Goal: Task Accomplishment & Management: Use online tool/utility

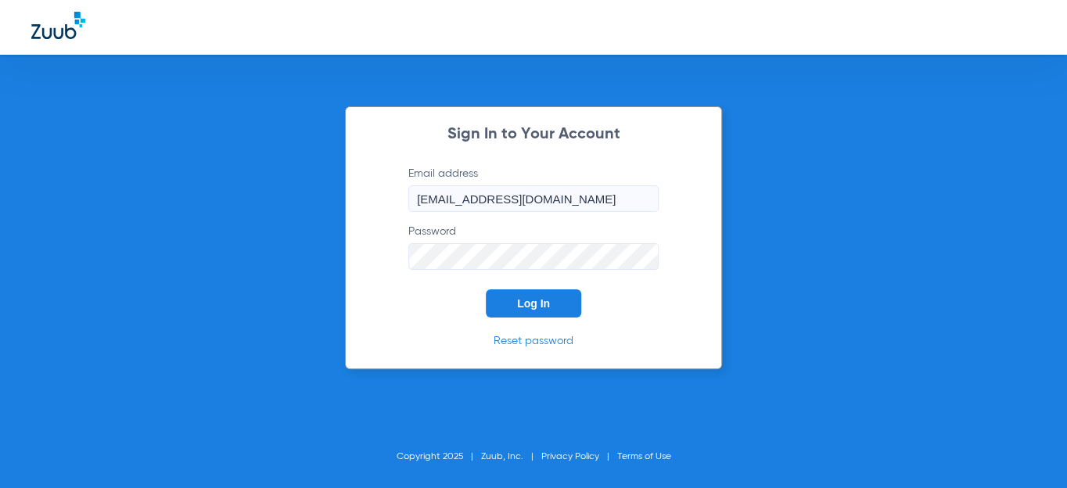
click at [516, 301] on button "Log In" at bounding box center [533, 304] width 95 height 28
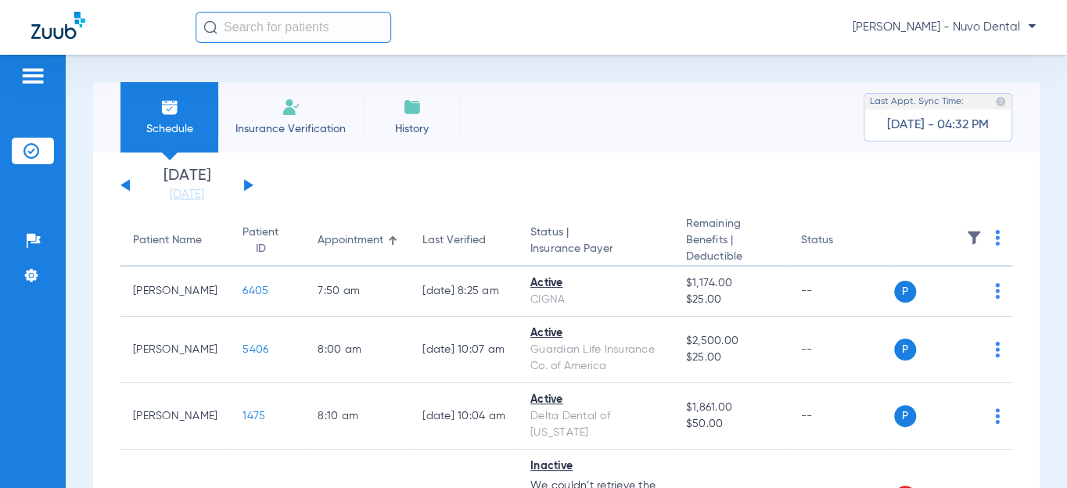
click at [245, 184] on button at bounding box center [248, 185] width 9 height 12
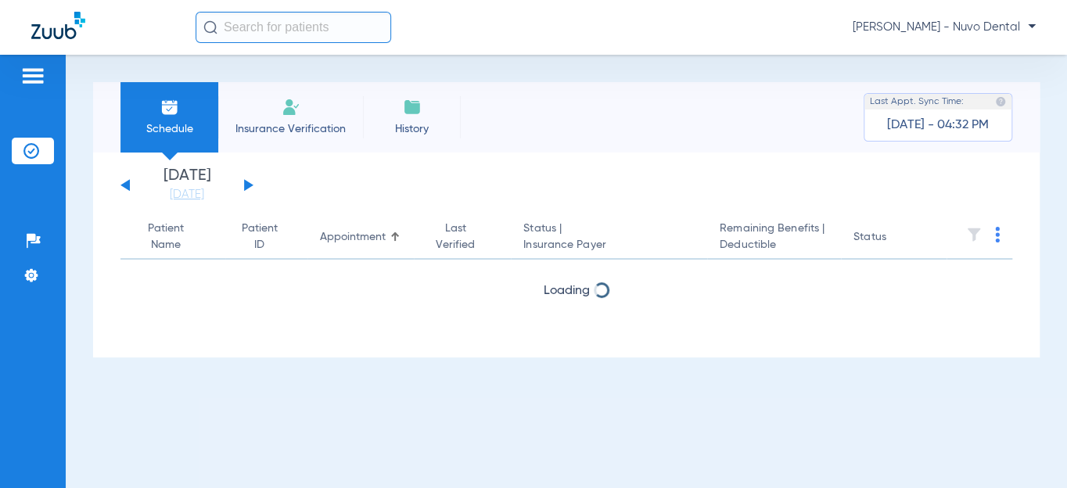
click at [245, 184] on button at bounding box center [248, 185] width 9 height 12
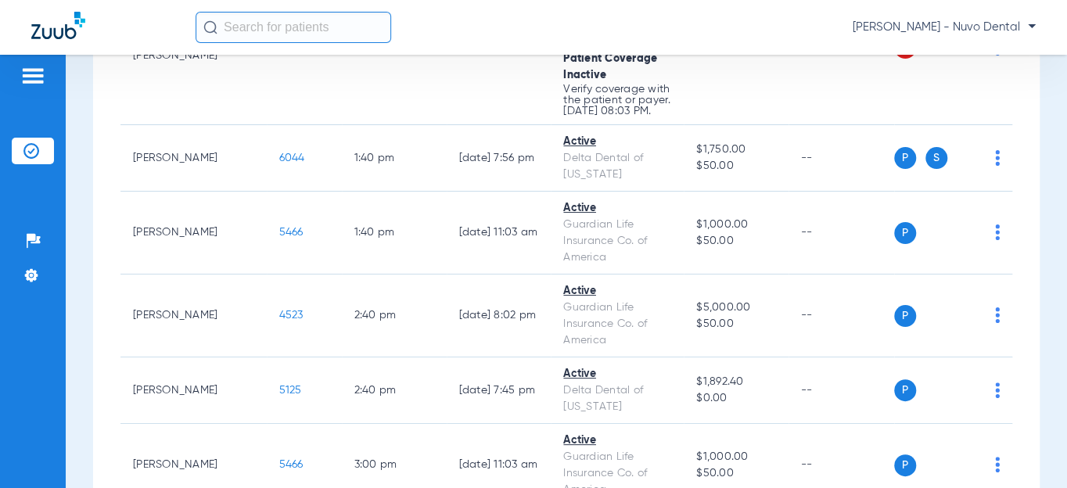
scroll to position [1707, 0]
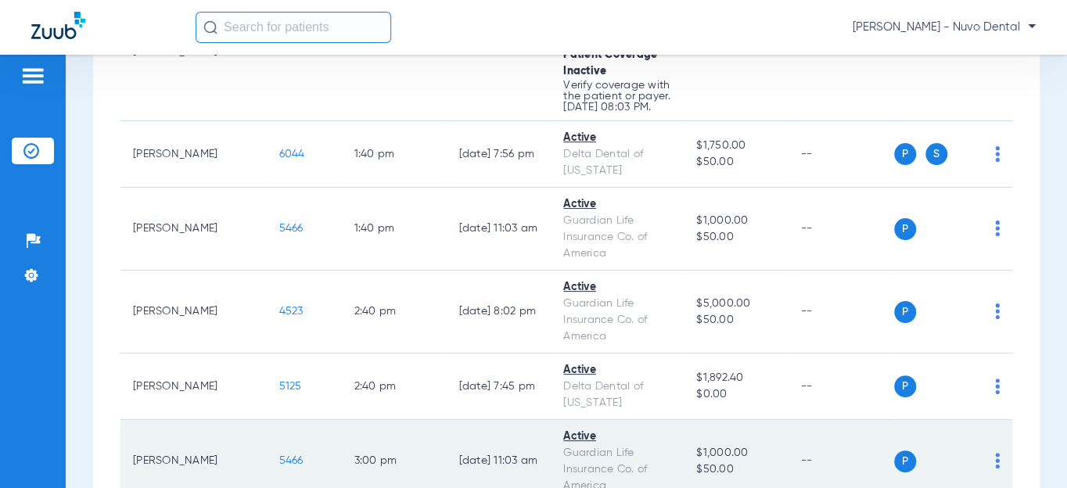
click at [279, 455] on span "5466" at bounding box center [291, 460] width 24 height 11
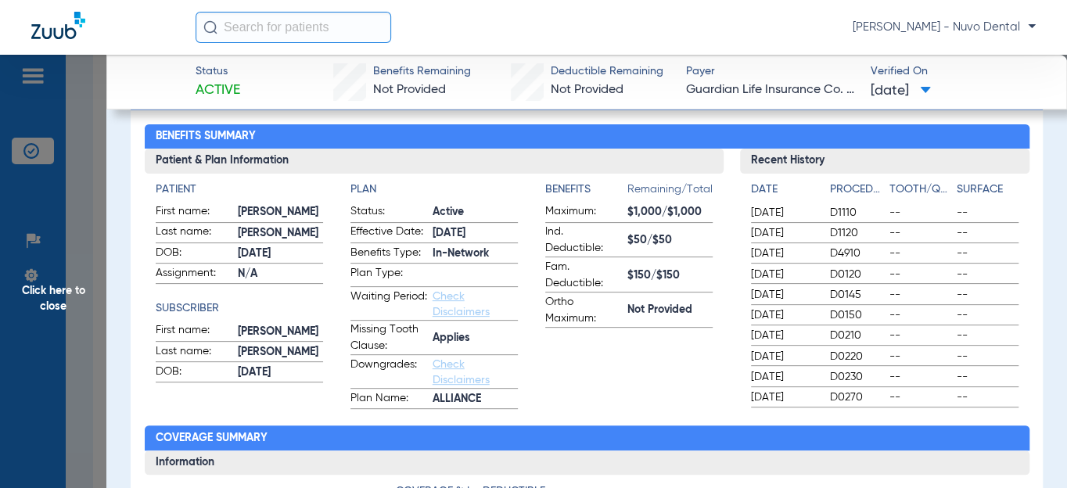
scroll to position [0, 0]
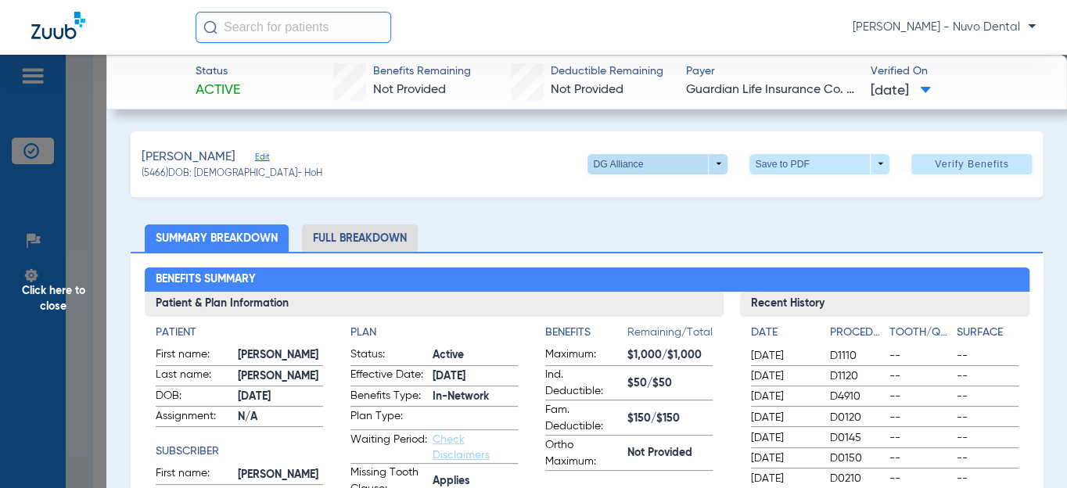
click at [667, 161] on span at bounding box center [658, 164] width 140 height 20
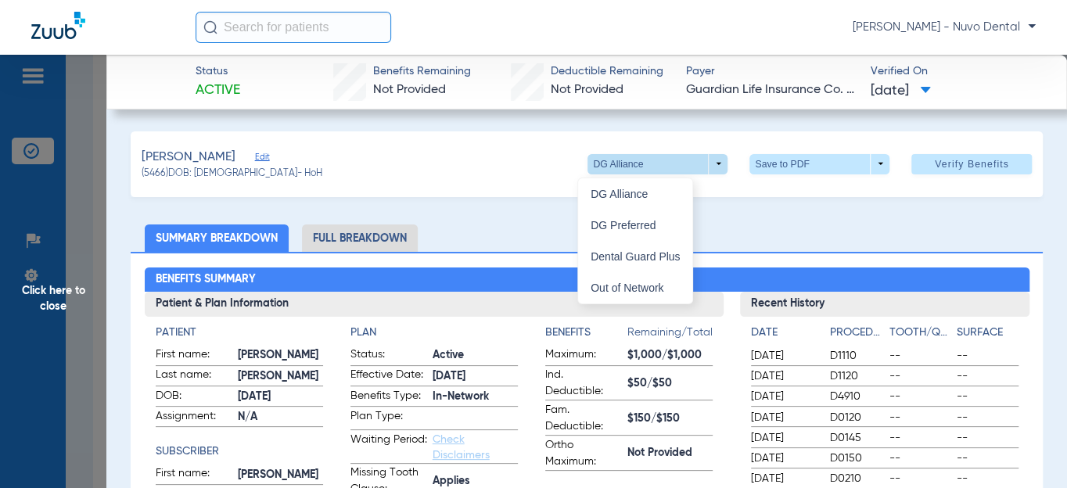
click at [667, 161] on div at bounding box center [533, 244] width 1067 height 488
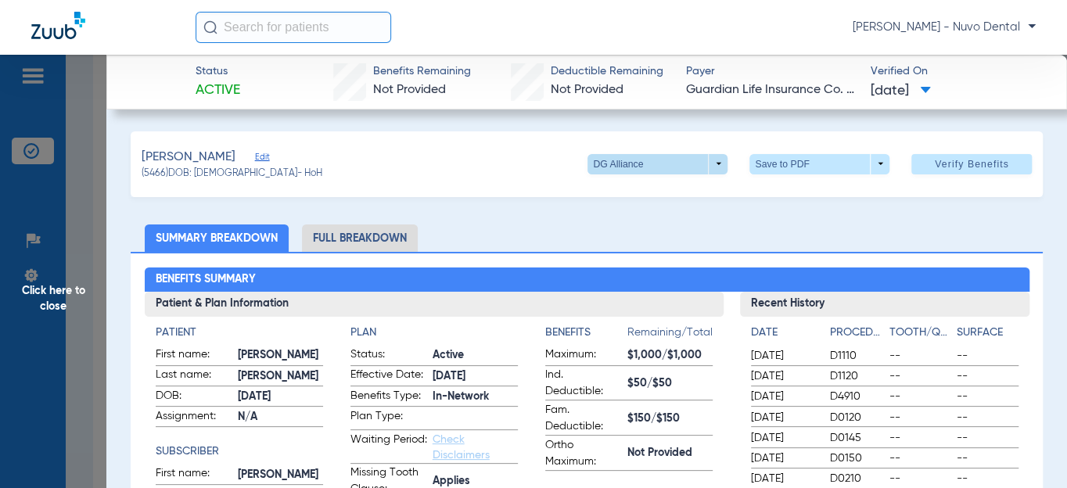
click at [657, 173] on span at bounding box center [658, 165] width 38 height 38
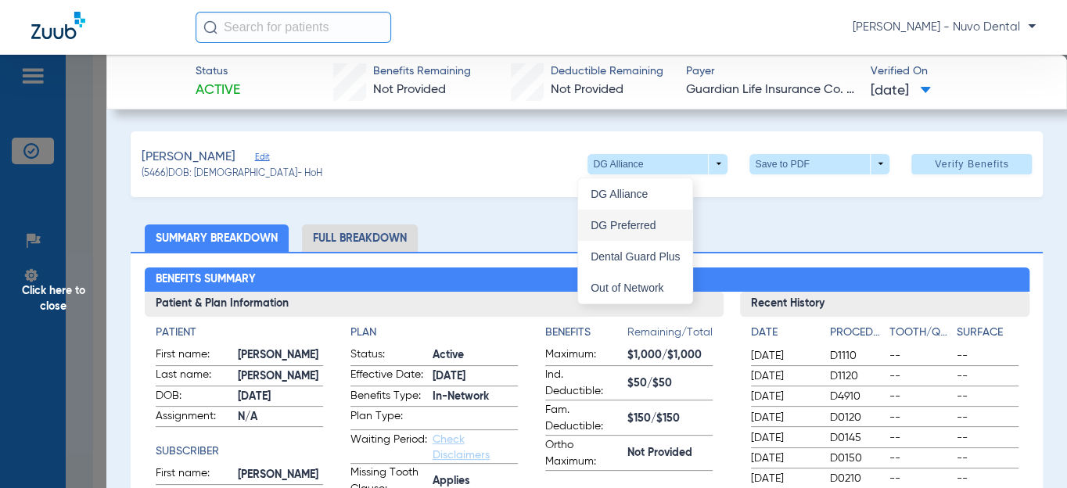
click at [638, 222] on span "DG Preferred" at bounding box center [635, 225] width 89 height 11
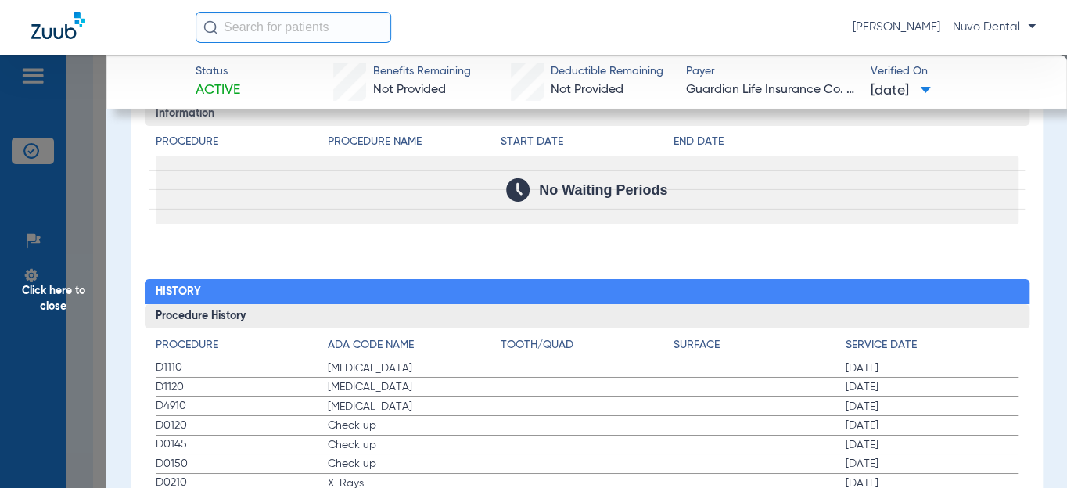
scroll to position [2277, 0]
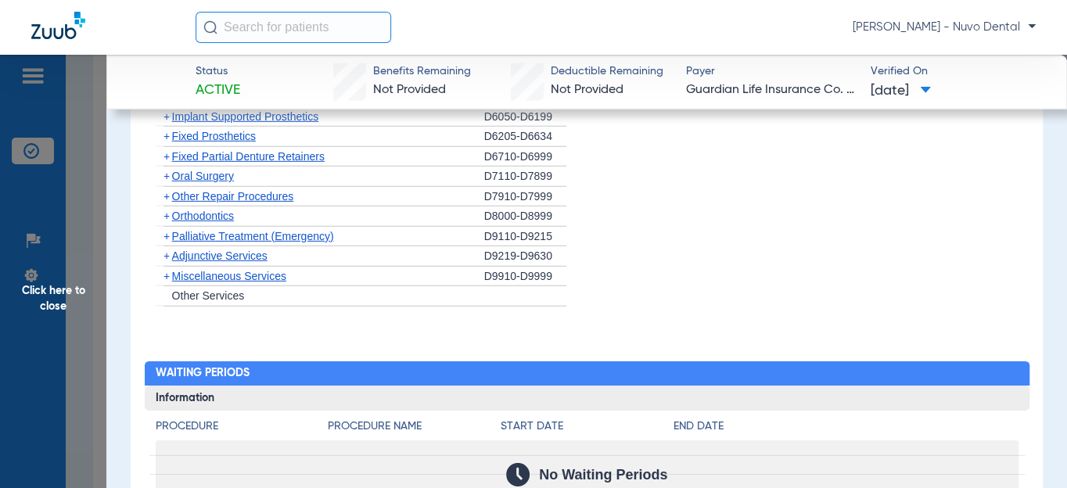
click at [49, 290] on span "Click here to close" at bounding box center [53, 299] width 106 height 488
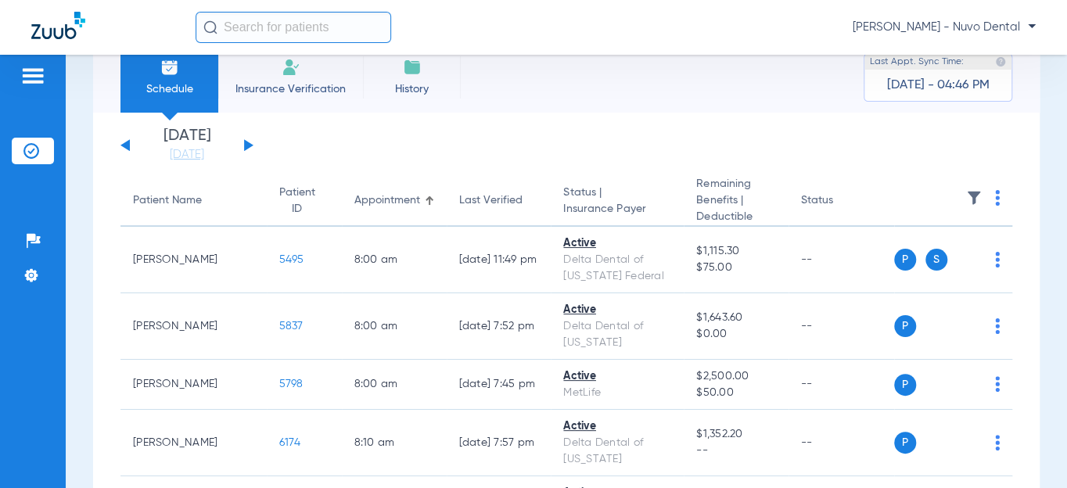
scroll to position [0, 0]
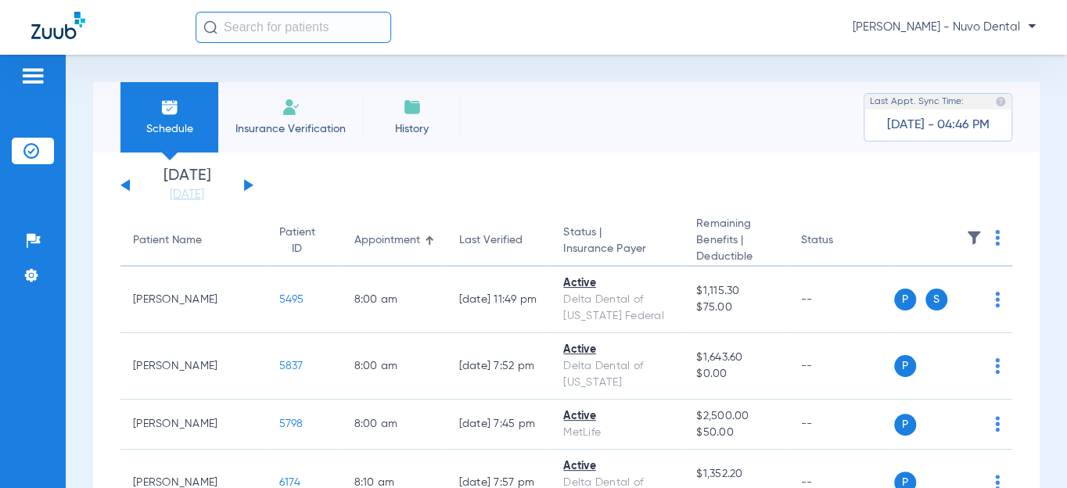
click at [125, 184] on button at bounding box center [125, 185] width 9 height 12
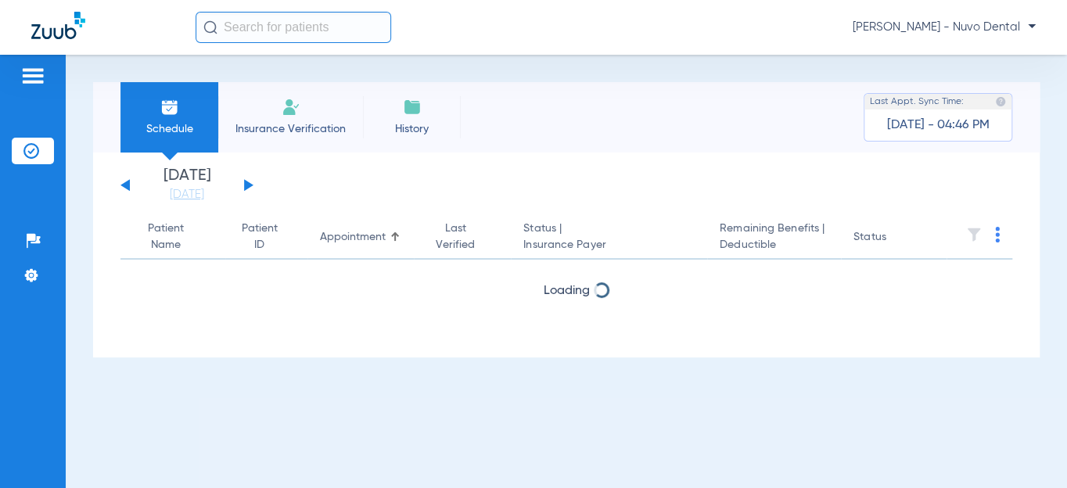
click at [125, 185] on button at bounding box center [125, 185] width 9 height 12
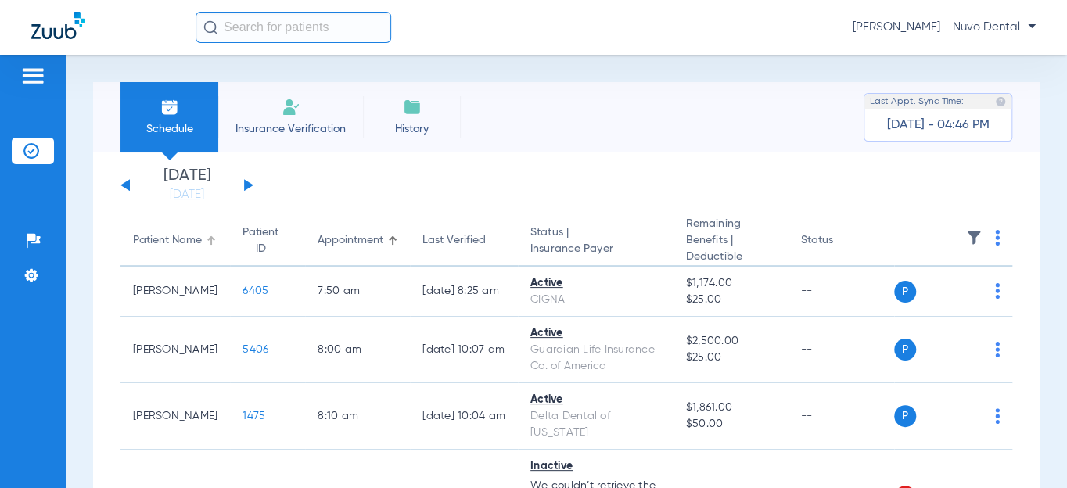
click at [167, 242] on div "Patient Name" at bounding box center [167, 240] width 69 height 16
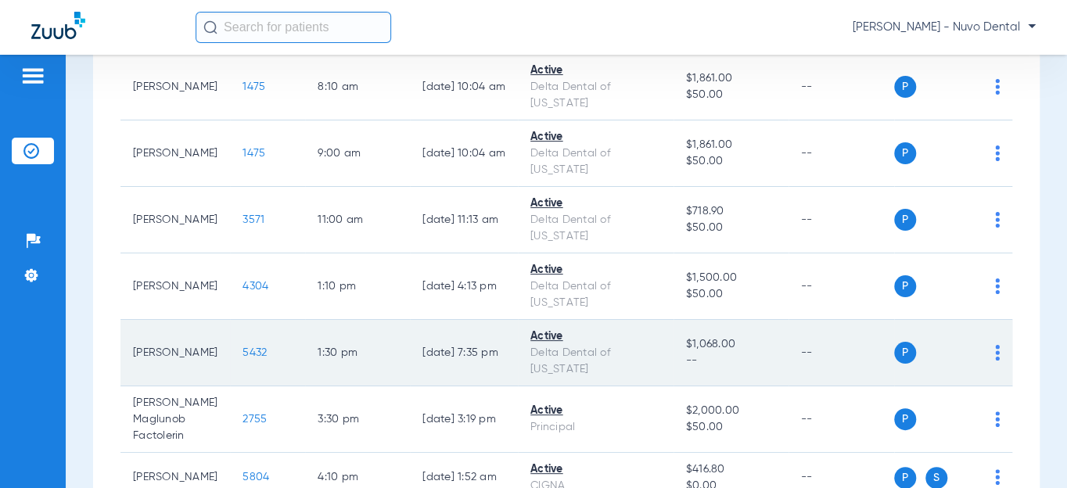
scroll to position [284, 0]
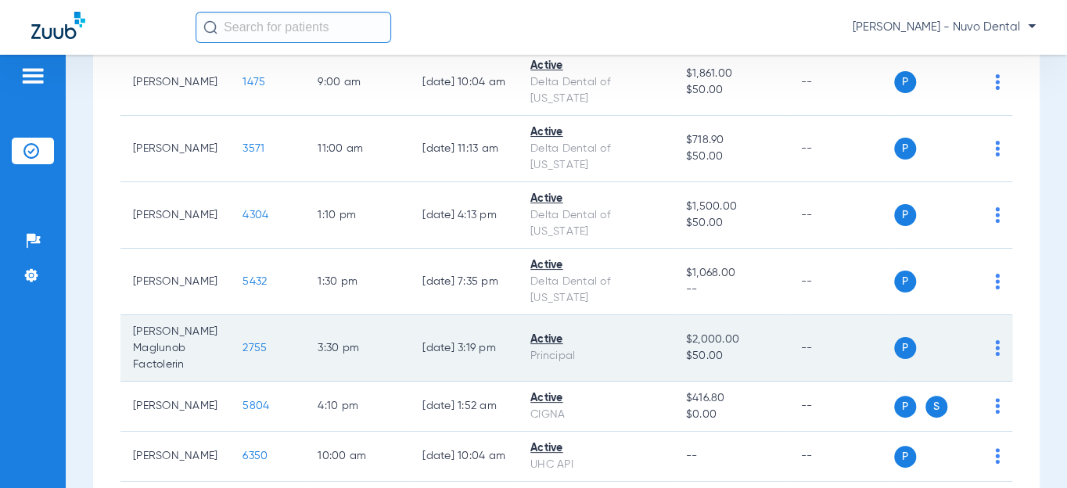
click at [243, 349] on span "2755" at bounding box center [255, 348] width 24 height 11
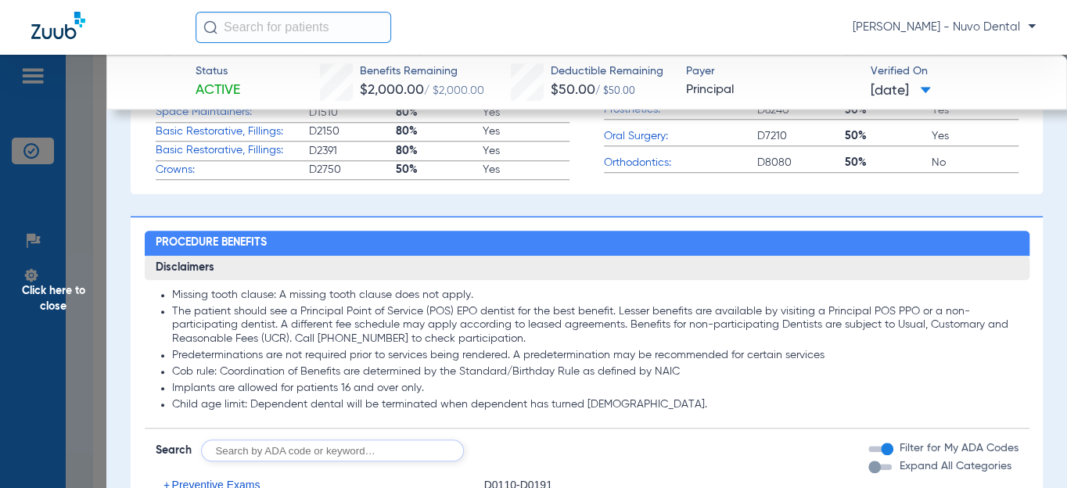
scroll to position [783, 0]
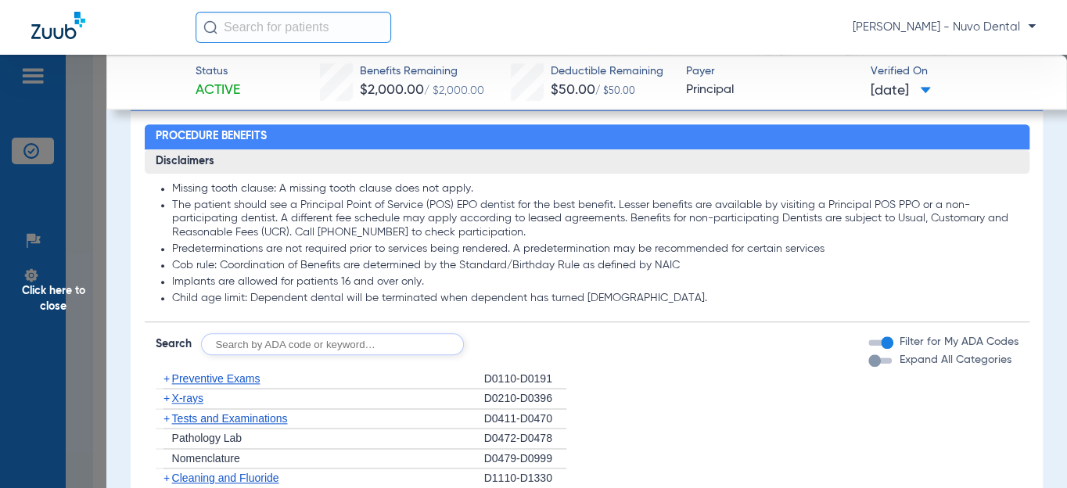
click at [282, 349] on input "text" at bounding box center [332, 344] width 263 height 22
click at [274, 341] on input "text" at bounding box center [332, 344] width 263 height 22
type input "D2740, D2950, D3320, D4212, D7210, D7953"
click button "Search" at bounding box center [522, 344] width 62 height 22
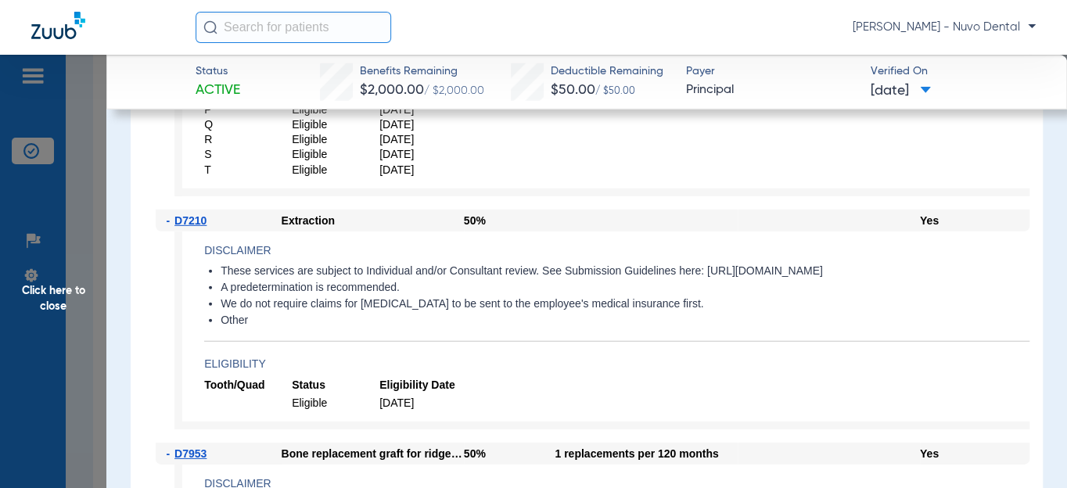
scroll to position [5193, 0]
